Goal: Information Seeking & Learning: Learn about a topic

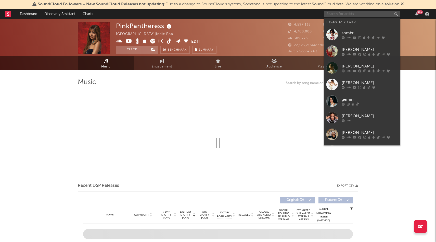
click at [362, 15] on input "text" at bounding box center [362, 14] width 77 height 6
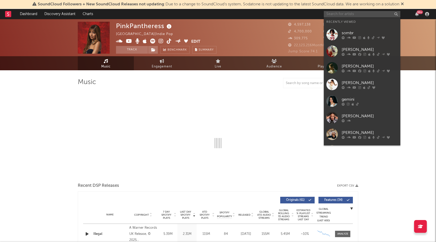
select select "6m"
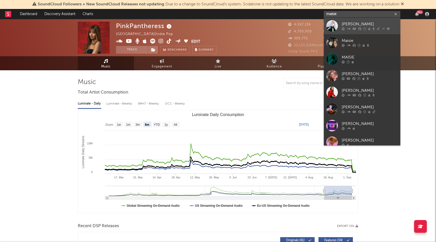
type input "maisie"
click at [358, 25] on div "[PERSON_NAME]" at bounding box center [370, 24] width 56 height 6
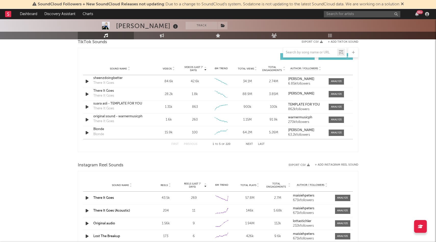
select select "6m"
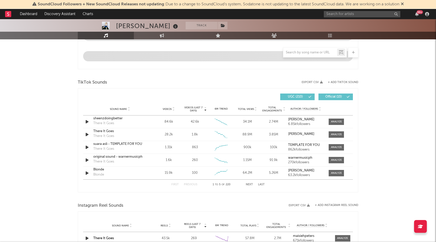
scroll to position [340, 0]
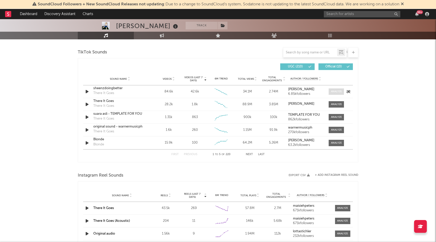
click at [337, 93] on span at bounding box center [336, 91] width 15 height 6
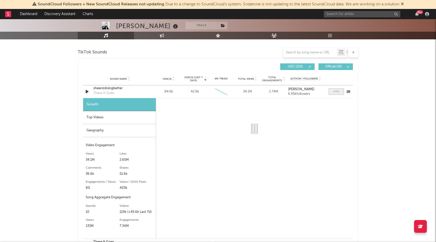
click at [337, 93] on div at bounding box center [336, 92] width 6 height 4
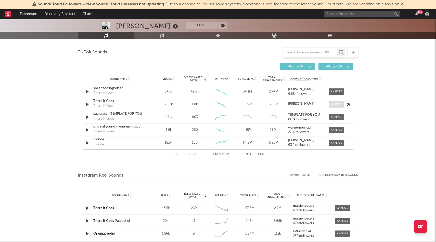
click at [338, 103] on div at bounding box center [336, 104] width 11 height 4
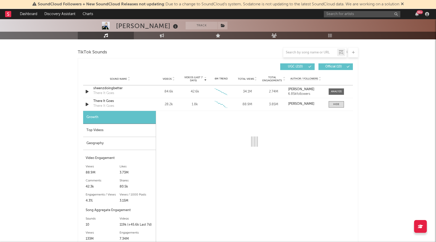
click at [99, 143] on div "Geography" at bounding box center [119, 143] width 73 height 13
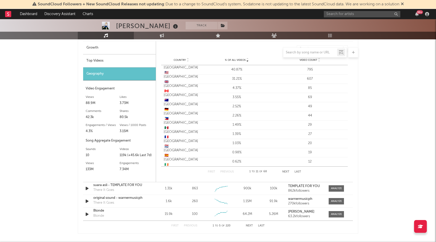
scroll to position [409, 0]
click at [114, 123] on div "Engagements / Views" at bounding box center [103, 125] width 34 height 6
click at [109, 62] on div "Top Videos" at bounding box center [119, 61] width 73 height 13
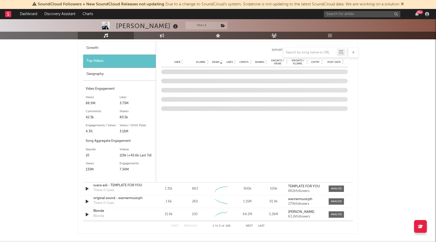
scroll to position [401, 0]
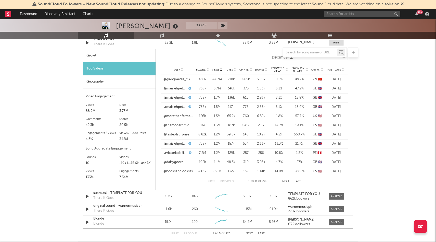
click at [110, 61] on div "Growth" at bounding box center [119, 55] width 72 height 13
select select "6m"
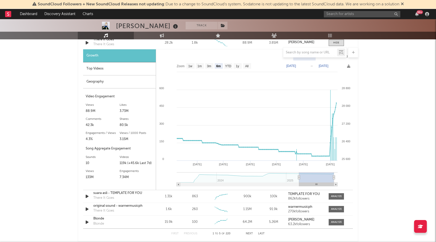
click at [99, 71] on div "Top Videos" at bounding box center [119, 68] width 73 height 13
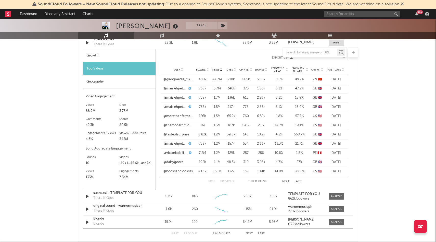
click at [105, 81] on div "Geography" at bounding box center [119, 81] width 72 height 13
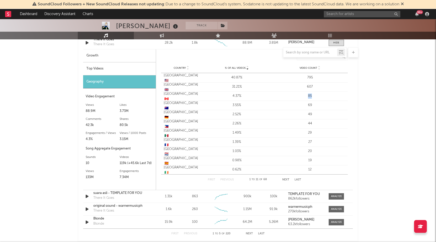
drag, startPoint x: 312, startPoint y: 96, endPoint x: 307, endPoint y: 96, distance: 4.6
click at [307, 96] on div "85" at bounding box center [310, 95] width 71 height 5
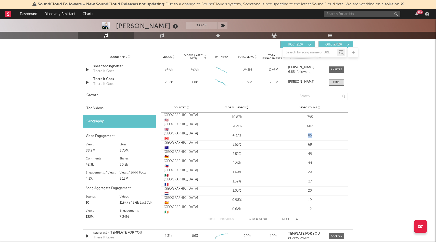
scroll to position [360, 0]
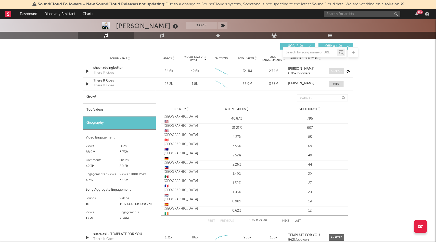
click at [338, 72] on div at bounding box center [336, 71] width 11 height 4
select select "6m"
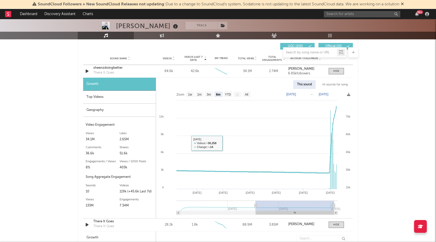
click at [119, 110] on div "Geography" at bounding box center [119, 110] width 73 height 13
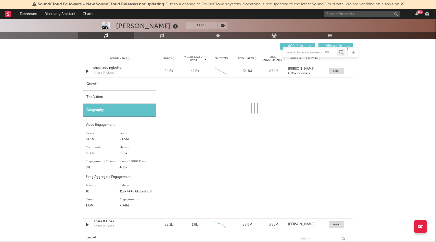
click at [384, 87] on div "[PERSON_NAME] Track [GEOGRAPHIC_DATA] | Pop Edit Track Benchmark Summary 759,18…" at bounding box center [218, 185] width 436 height 1052
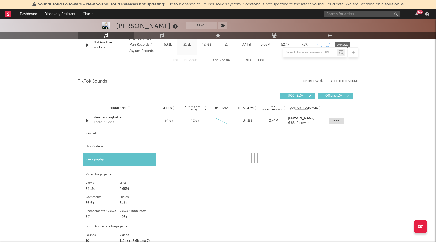
scroll to position [306, 0]
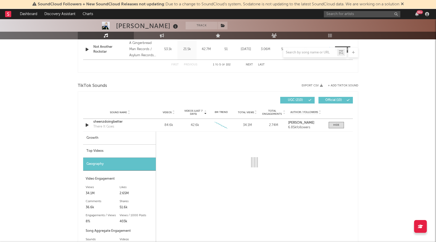
click at [100, 151] on div "Top Videos" at bounding box center [119, 150] width 73 height 13
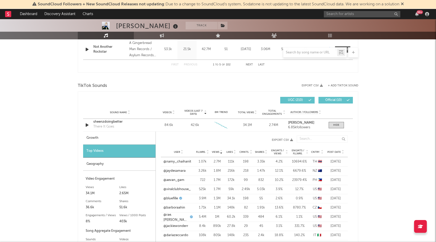
click at [105, 164] on div "Geography" at bounding box center [119, 163] width 72 height 13
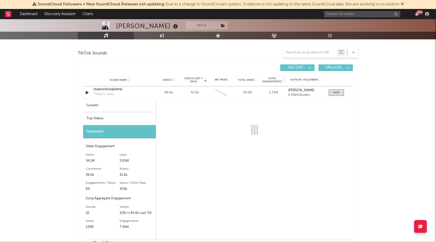
scroll to position [340, 0]
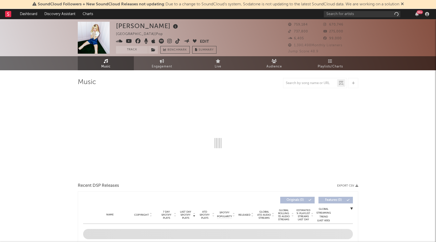
select select "6m"
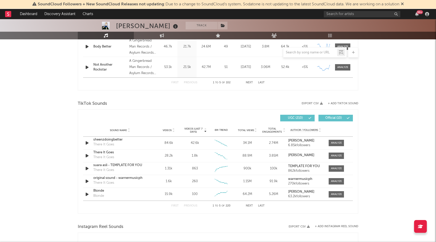
scroll to position [289, 0]
click at [333, 143] on div at bounding box center [336, 143] width 11 height 4
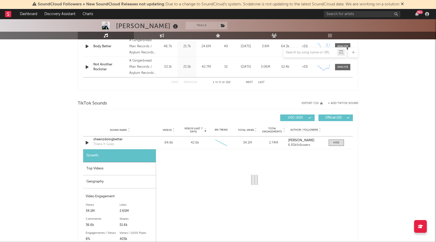
click at [106, 173] on div "Top Videos" at bounding box center [119, 168] width 73 height 13
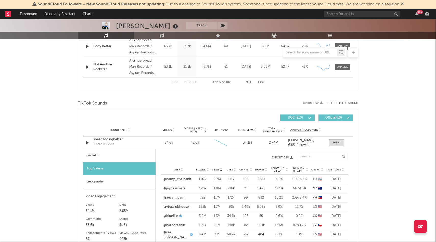
click at [112, 180] on div "Geography" at bounding box center [119, 181] width 72 height 13
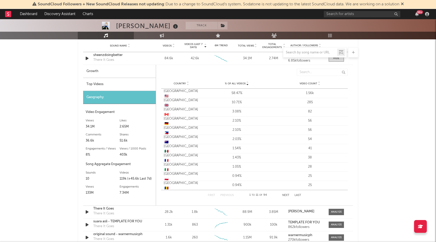
scroll to position [376, 0]
